Goal: Task Accomplishment & Management: Manage account settings

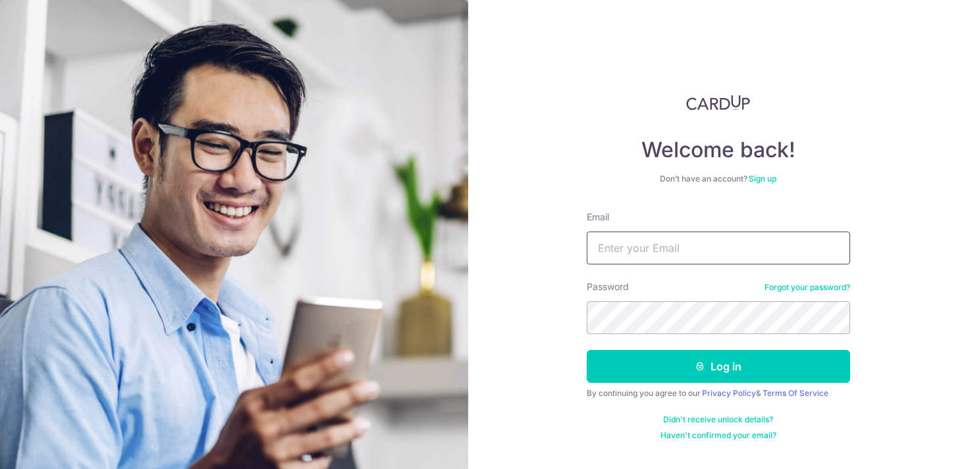
click at [731, 254] on input "Email" at bounding box center [718, 248] width 263 height 33
type input "[EMAIL_ADDRESS][DOMAIN_NAME]"
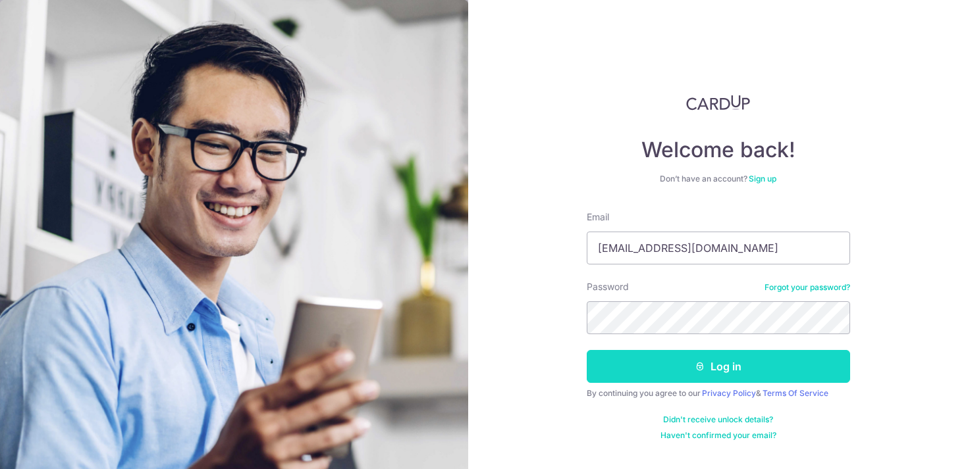
click at [783, 369] on button "Log in" at bounding box center [718, 366] width 263 height 33
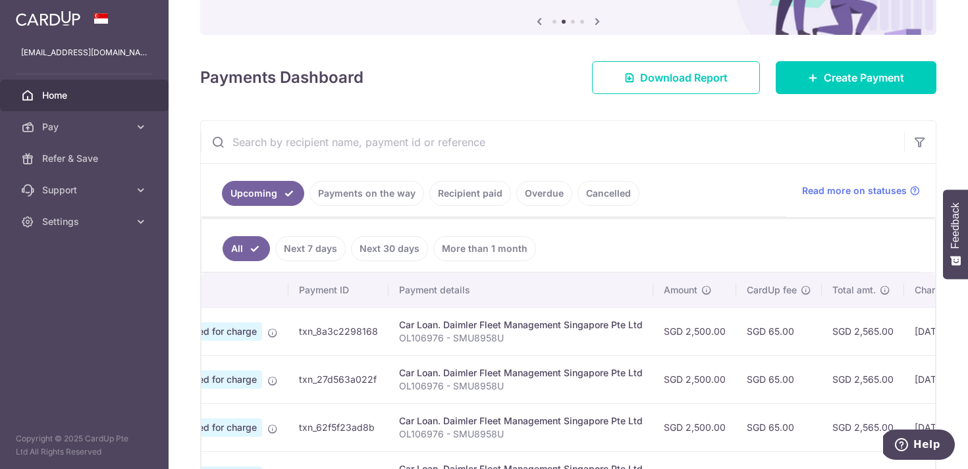
scroll to position [0, 76]
